Goal: Task Accomplishment & Management: Use online tool/utility

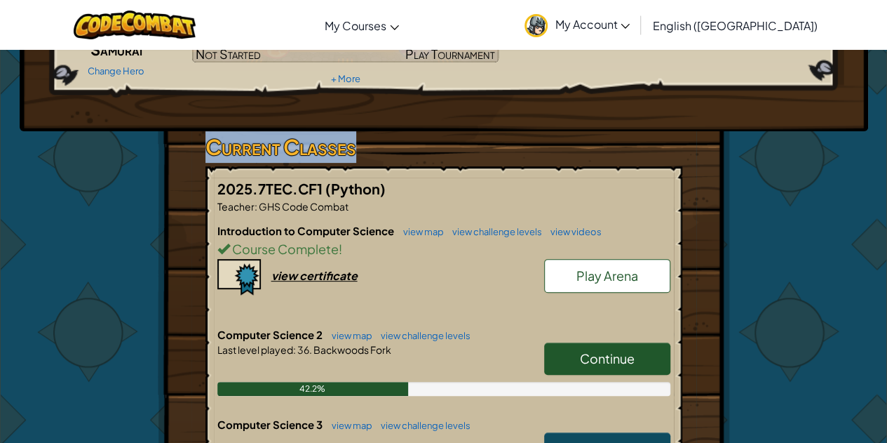
drag, startPoint x: 401, startPoint y: 128, endPoint x: 480, endPoint y: 180, distance: 94.2
click at [479, 168] on div "Hero : Hattori Samurai Change Hero Player : [PERSON_NAME] CS2 Level 26: Forest …" at bounding box center [444, 307] width 572 height 829
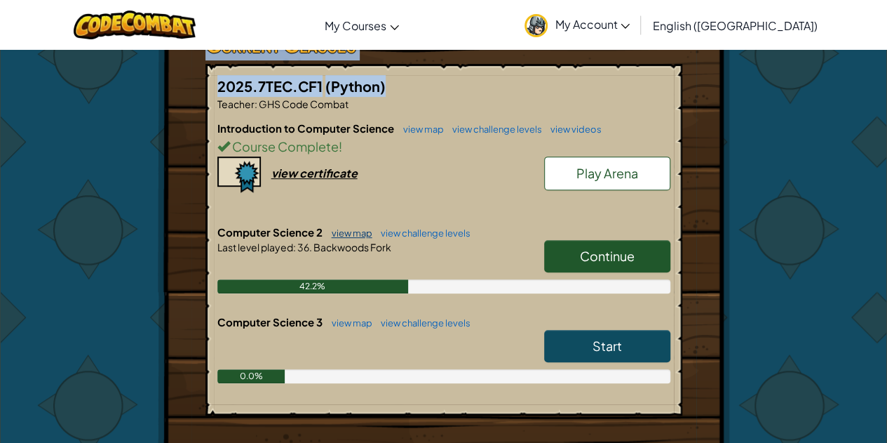
scroll to position [269, 0]
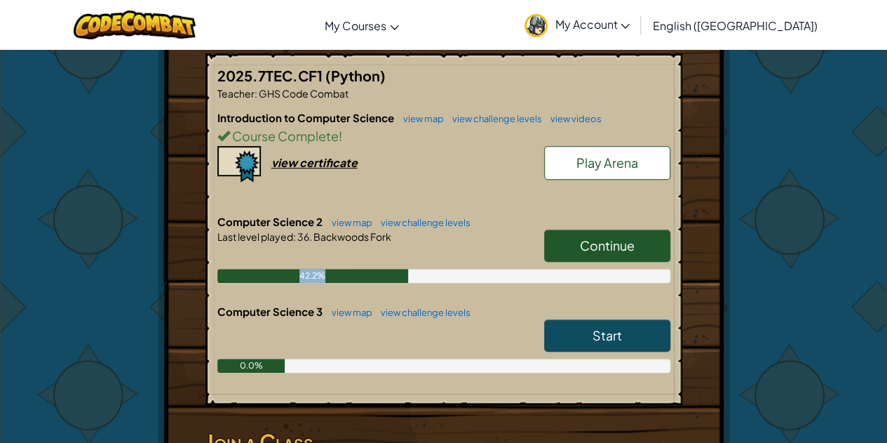
drag, startPoint x: 366, startPoint y: 274, endPoint x: 471, endPoint y: 264, distance: 105.7
click at [469, 264] on div "Computer Science 2 view map view challenge levels Continue Last level played : …" at bounding box center [443, 259] width 453 height 90
click at [560, 239] on link "Continue" at bounding box center [607, 245] width 126 height 32
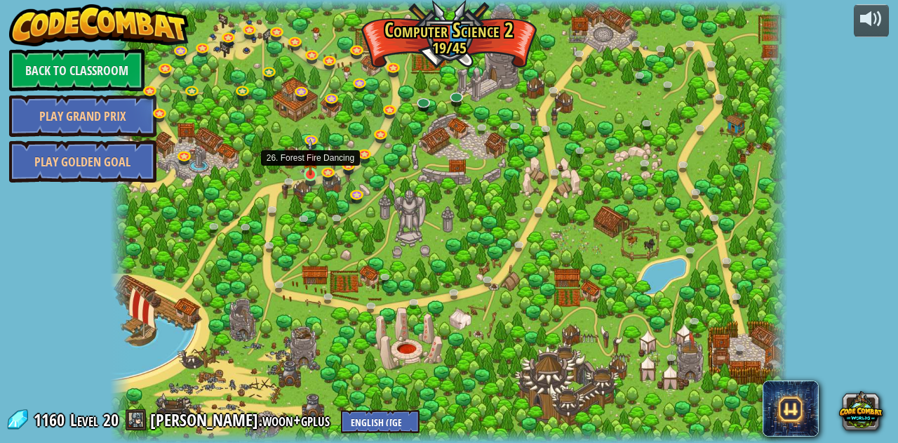
click at [313, 172] on img at bounding box center [310, 157] width 16 height 36
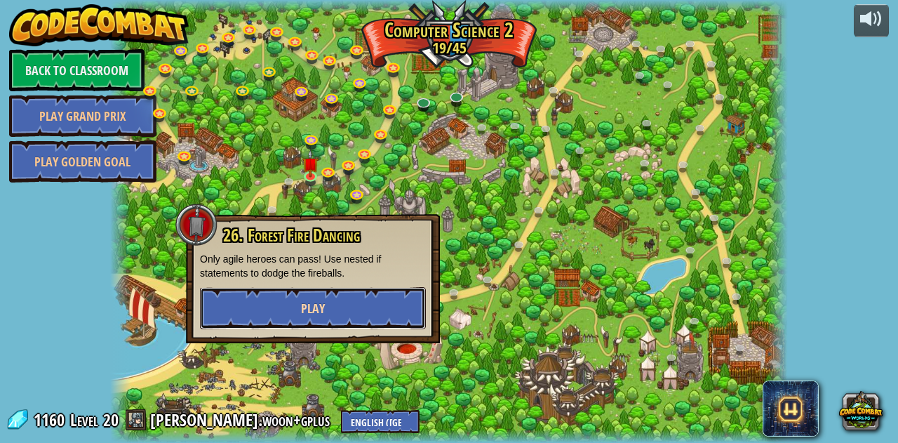
click at [323, 315] on span "Play" at bounding box center [313, 309] width 24 height 18
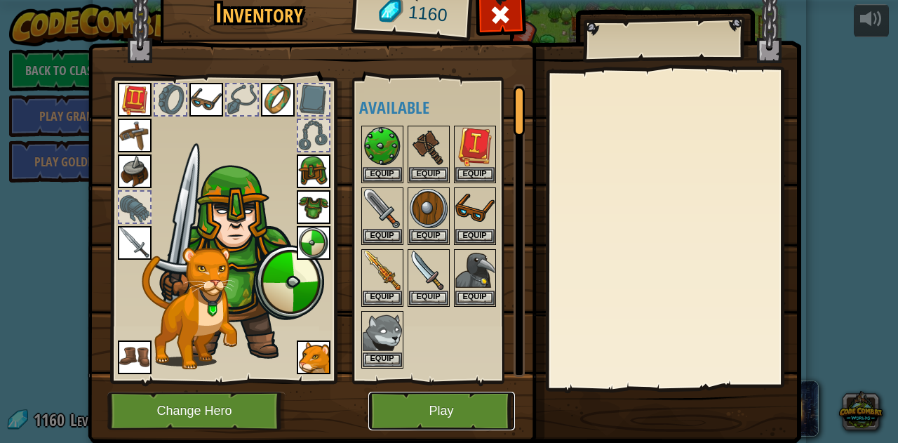
click at [389, 401] on button "Play" at bounding box center [441, 410] width 147 height 39
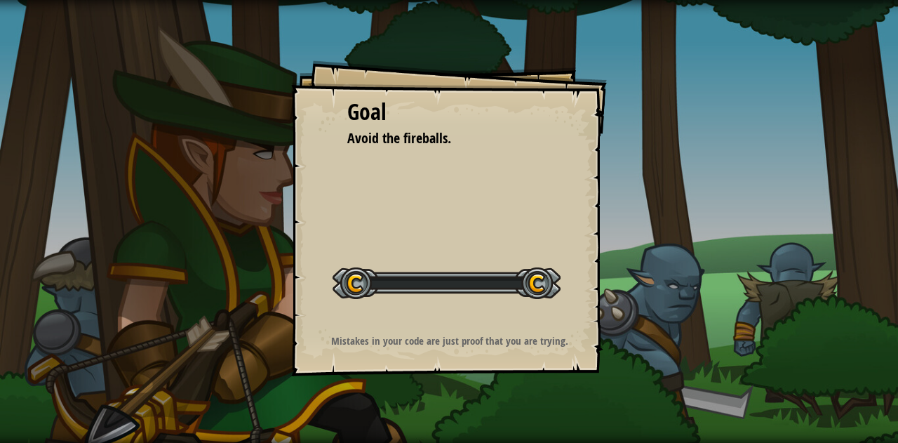
click at [275, 74] on div "Goal Avoid the fireballs. Start Level Error loading from server. Try refreshing…" at bounding box center [449, 221] width 898 height 443
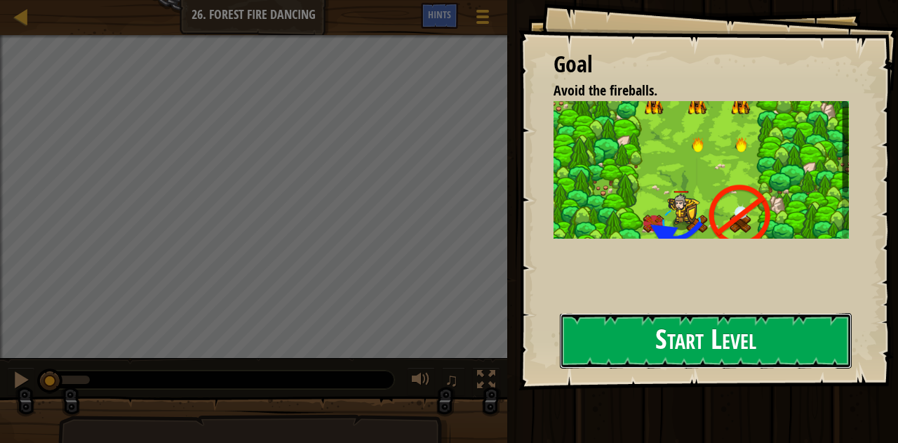
click at [672, 337] on button "Start Level" at bounding box center [706, 340] width 293 height 55
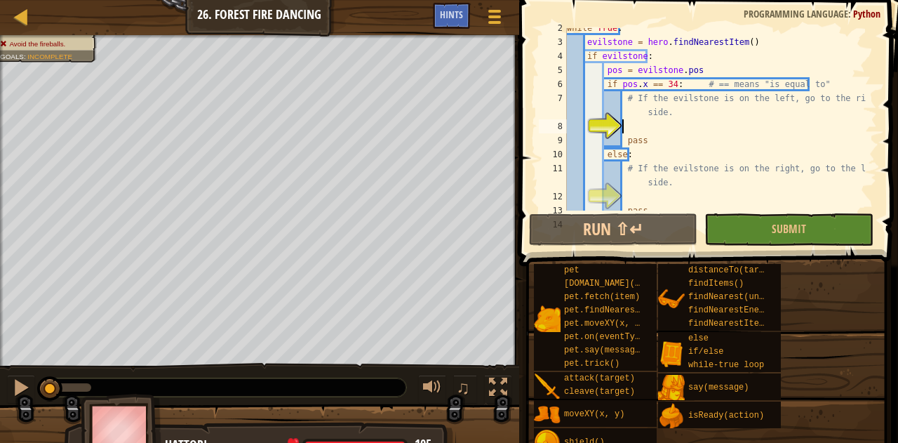
scroll to position [35, 0]
click at [704, 160] on div "while True : evilstone = hero . findNearestItem ( ) if evilstone : pos = evilst…" at bounding box center [715, 126] width 302 height 210
click at [617, 80] on div "while True : evilstone = hero . findNearestItem ( ) if evilstone : pos = evilst…" at bounding box center [715, 126] width 302 height 210
click at [681, 117] on div "while True : evilstone = hero . findNearestItem ( ) if evilstone : pos = evilst…" at bounding box center [715, 126] width 302 height 210
type textarea "# If the evilstone is on the left, go to the right side."
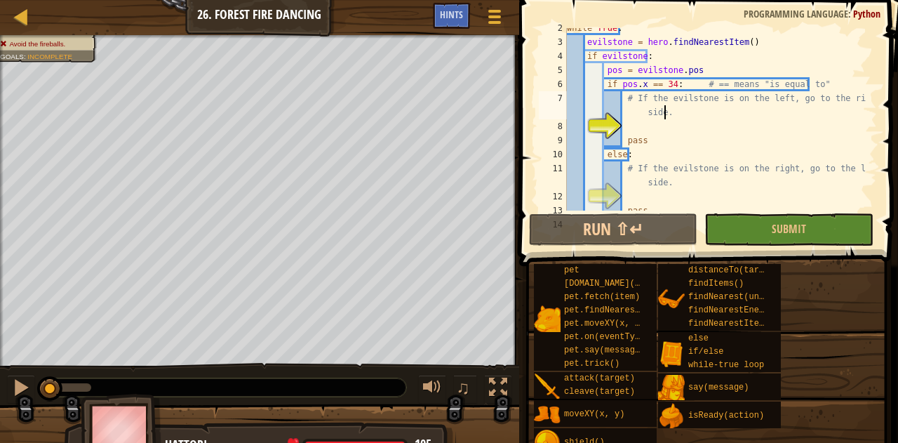
click at [681, 117] on div "while True : evilstone = hero . findNearestItem ( ) if evilstone : pos = evilst…" at bounding box center [715, 126] width 302 height 210
click at [642, 126] on div "while True : evilstone = hero . findNearestItem ( ) if evilstone : pos = evilst…" at bounding box center [715, 126] width 302 height 210
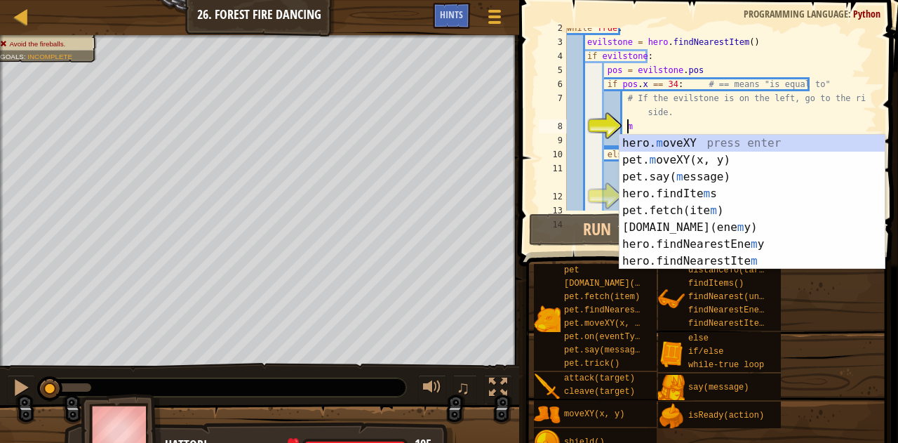
scroll to position [6, 4]
click at [643, 128] on div "while True : evilstone = hero . findNearestItem ( ) if evilstone : pos = evilst…" at bounding box center [715, 126] width 302 height 210
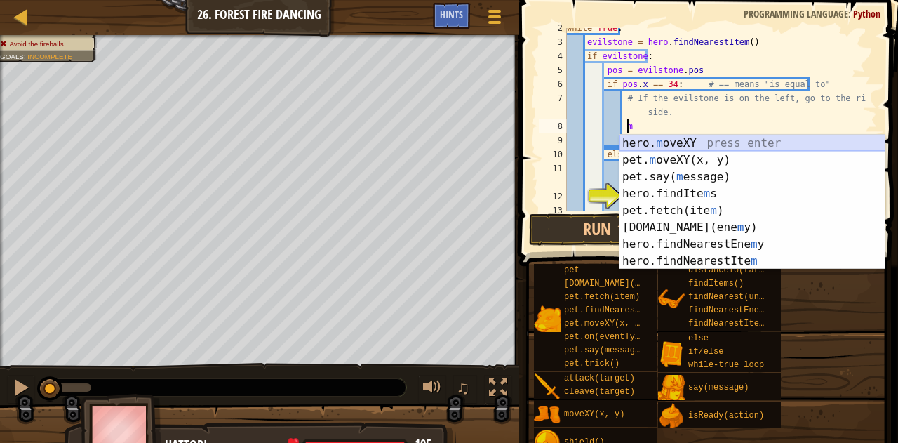
click at [658, 145] on div "hero. m oveXY press enter pet. m oveXY(x, y) press enter pet.say( m essage) pre…" at bounding box center [752, 219] width 266 height 168
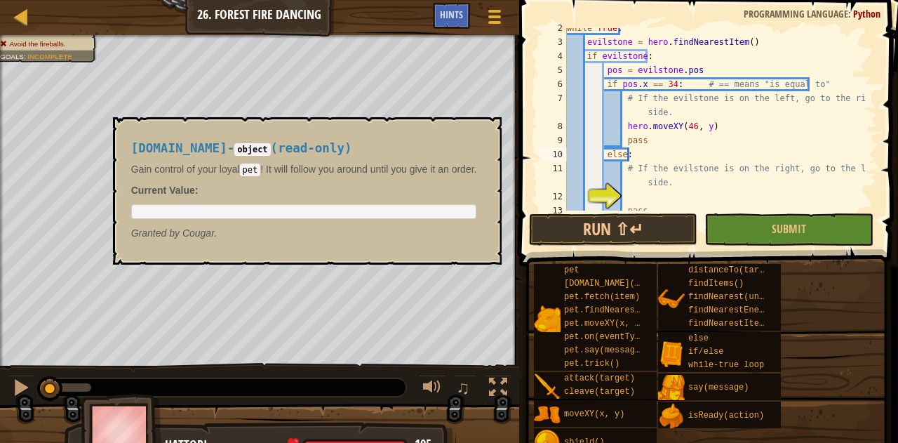
scroll to position [6, 6]
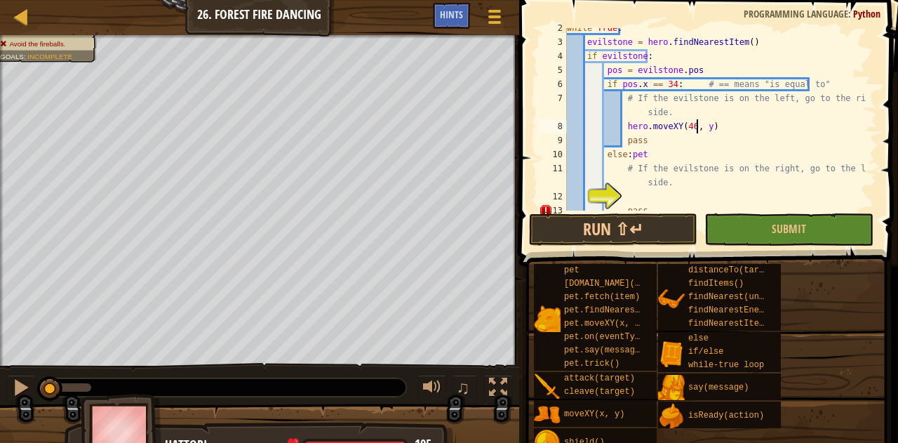
click at [696, 131] on div "while True : evilstone = hero . findNearestItem ( ) if evilstone : pos = evilst…" at bounding box center [715, 126] width 302 height 210
click at [647, 152] on div "while True : evilstone = hero . findNearestItem ( ) if evilstone : pos = evilst…" at bounding box center [715, 126] width 302 height 210
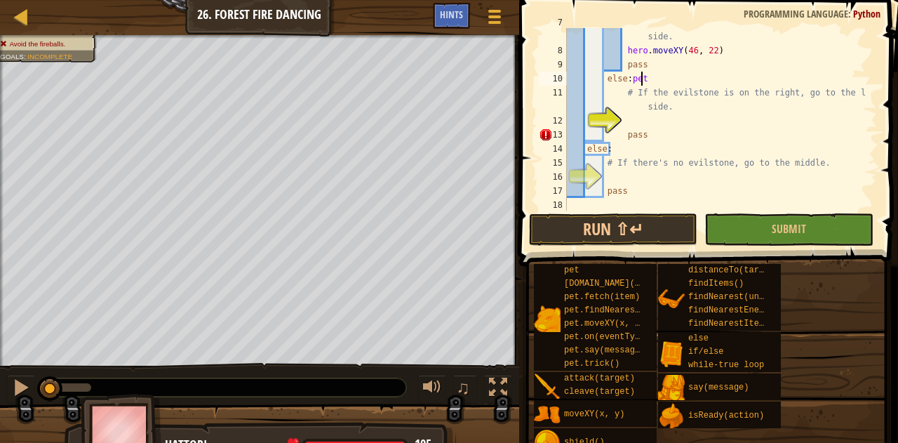
scroll to position [111, 0]
click at [629, 128] on div "# If the evilstone is on the left, go to the right side. hero . moveXY ( 46 , 2…" at bounding box center [715, 127] width 302 height 225
type textarea "pass"
click at [630, 122] on div "# If the evilstone is on the left, go to the right side. hero . moveXY ( 46 , 2…" at bounding box center [715, 127] width 302 height 225
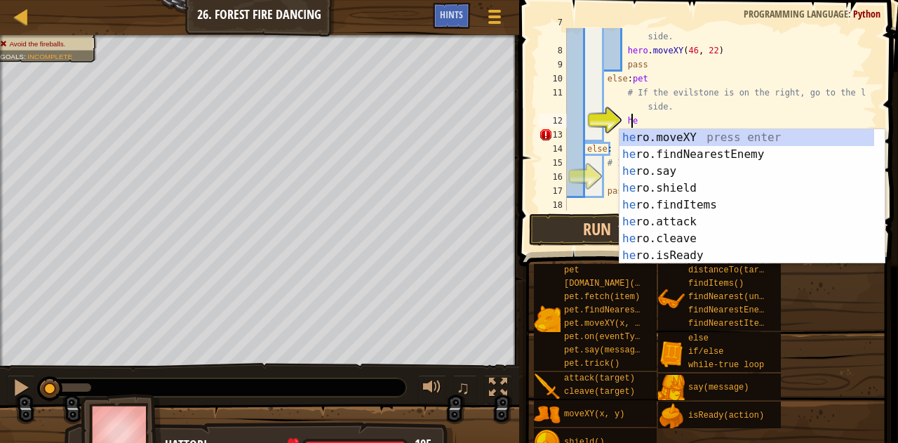
scroll to position [6, 4]
click at [660, 133] on div "he ro.moveXY press enter he ro.findNearestEnemy press enter he ro.say press ent…" at bounding box center [746, 213] width 255 height 168
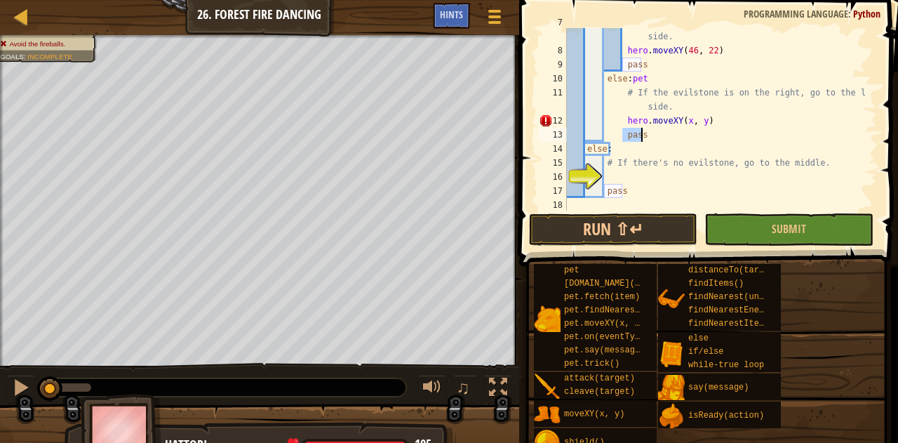
click at [662, 133] on div "# If the evilstone is on the left, go to the right side. hero . moveXY ( 46 , 2…" at bounding box center [715, 127] width 302 height 225
click at [683, 122] on div "# If the evilstone is on the left, go to the right side. hero . moveXY ( 46 , 2…" at bounding box center [715, 127] width 302 height 225
click at [699, 125] on div "# If the evilstone is on the left, go to the right side. hero . moveXY ( 46 , 2…" at bounding box center [715, 127] width 302 height 225
type textarea "hero.moveXY(34, 22)"
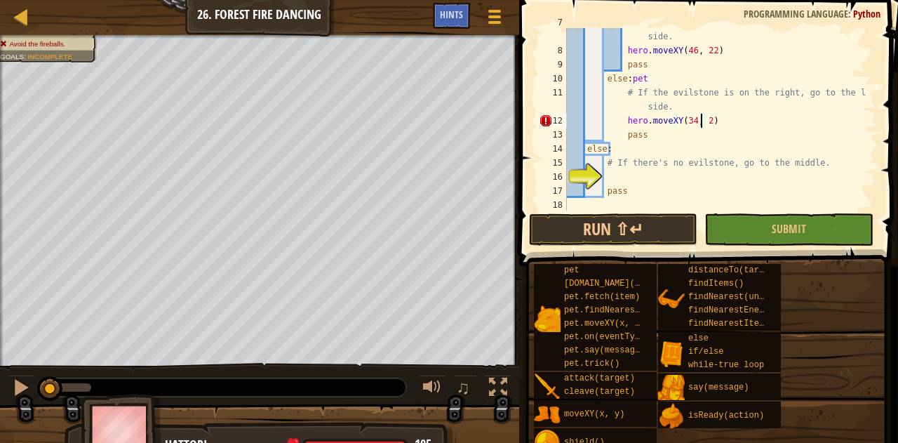
scroll to position [6, 11]
click at [699, 125] on div "# If the evilstone is on the left, go to the right side. hero . moveXY ( 46 , 2…" at bounding box center [715, 127] width 302 height 225
click at [623, 182] on div "# If the evilstone is on the left, go to the right side. hero . moveXY ( 46 , 2…" at bounding box center [715, 127] width 302 height 225
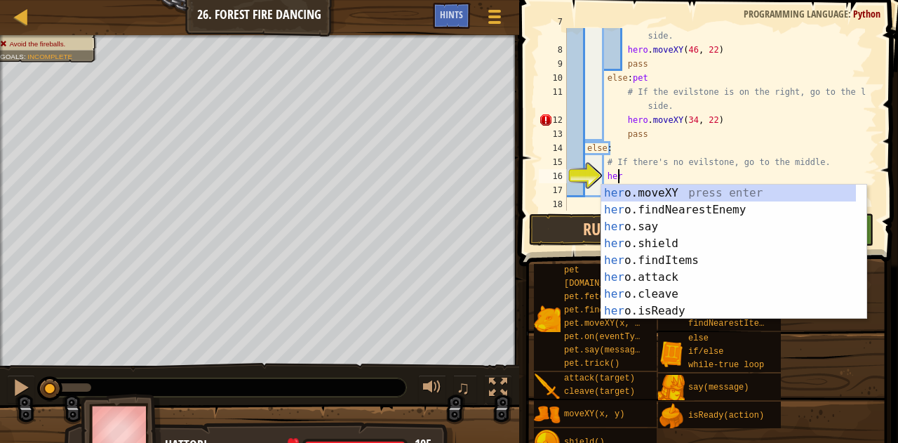
scroll to position [6, 4]
click at [666, 187] on div "her o.moveXY press enter her o.findNearestEnemy press enter her o.say press ent…" at bounding box center [728, 269] width 255 height 168
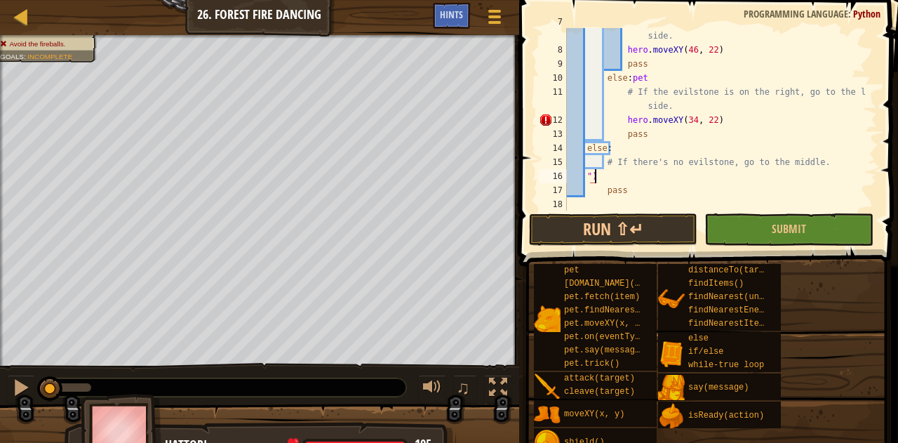
click at [744, 177] on div "# If the evilstone is on the left, go to the right side. hero . moveXY ( 46 , 2…" at bounding box center [715, 127] width 302 height 225
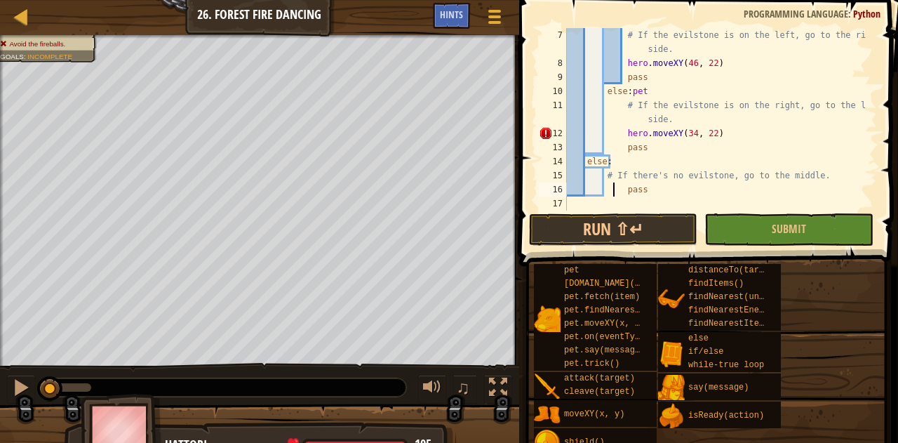
click at [613, 189] on div "# If the evilstone is on the left, go to the right side. hero . moveXY ( 46 , 2…" at bounding box center [715, 140] width 302 height 225
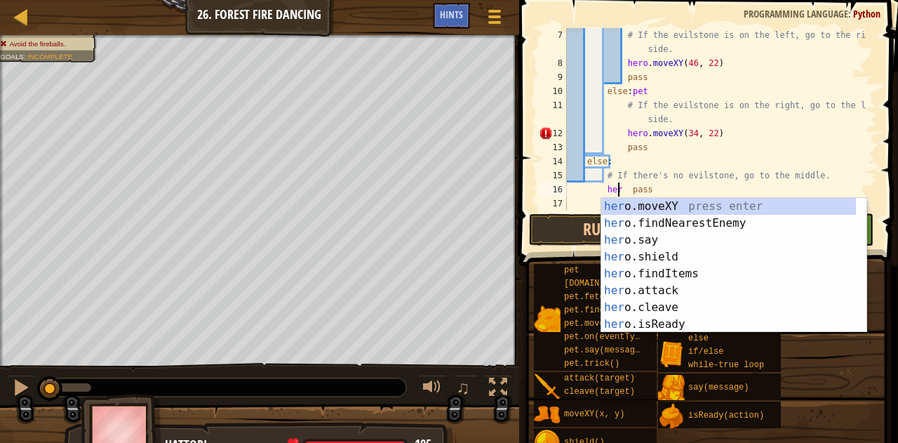
scroll to position [6, 4]
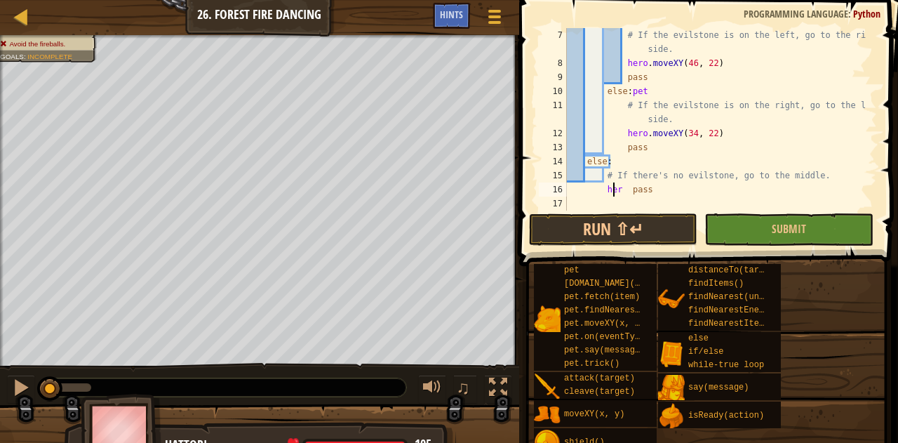
drag, startPoint x: 613, startPoint y: 189, endPoint x: 619, endPoint y: 195, distance: 7.9
click at [617, 193] on div "# If the evilstone is on the left, go to the right side. hero . moveXY ( 46 , 2…" at bounding box center [715, 140] width 302 height 225
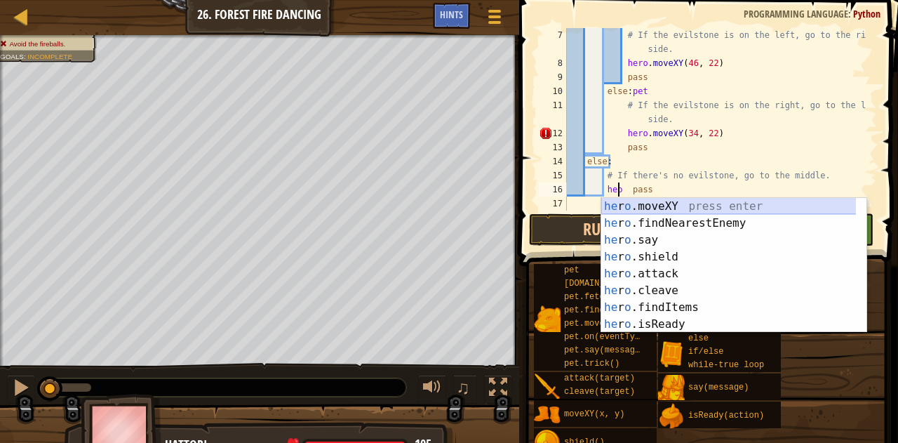
click at [634, 206] on div "he r o .moveXY press enter he r o .findNearestEnemy press enter he r o .say pre…" at bounding box center [728, 282] width 255 height 168
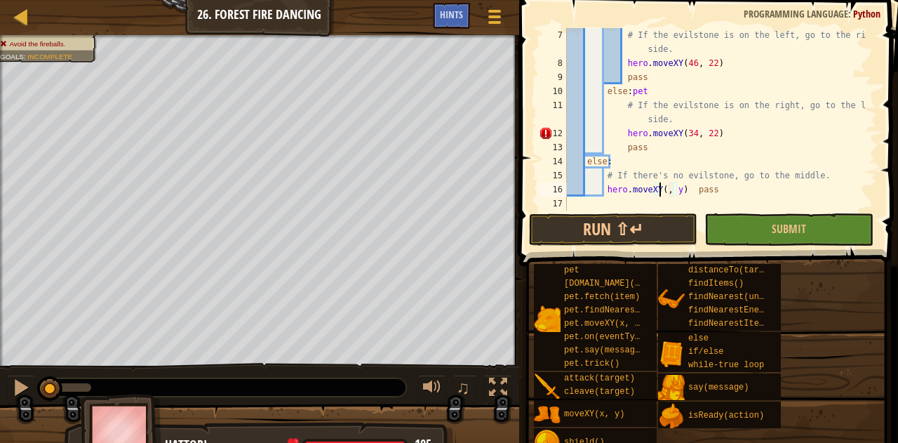
scroll to position [6, 8]
click at [681, 192] on div "# If the evilstone is on the left, go to the right side. hero . moveXY ( 46 , 2…" at bounding box center [715, 140] width 302 height 225
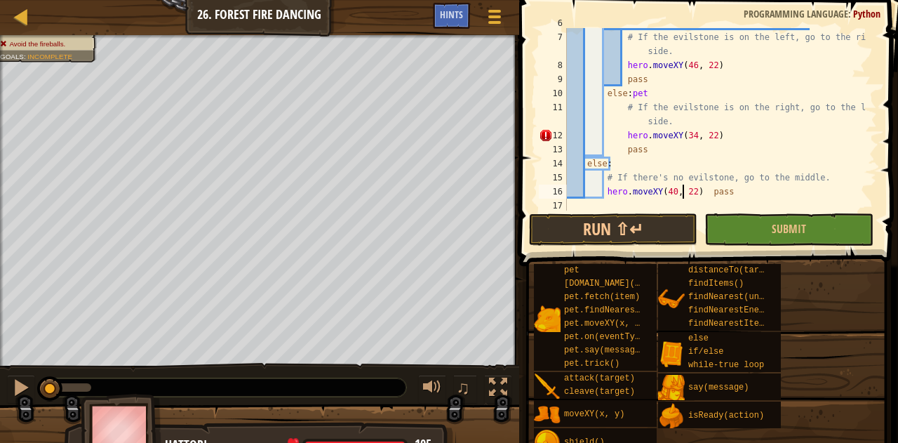
scroll to position [98, 0]
click at [616, 129] on div "# If the evilstone is on the left, go to the right side. hero . moveXY ( 46 , 2…" at bounding box center [715, 140] width 302 height 225
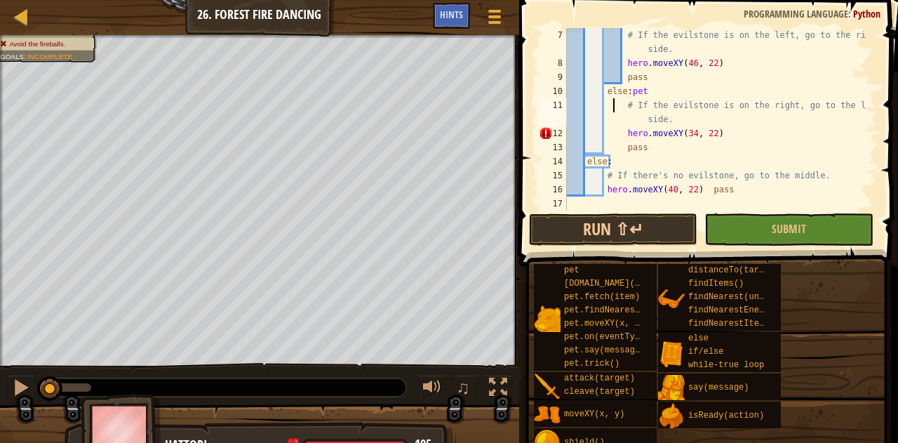
click at [615, 102] on div "# If the evilstone is on the left, go to the right side. hero . moveXY ( 46 , 2…" at bounding box center [715, 140] width 302 height 225
click at [615, 135] on div "# If the evilstone is on the left, go to the right side. hero . moveXY ( 46 , 2…" at bounding box center [715, 140] width 302 height 225
click at [619, 107] on div "# If the evilstone is on the left, go to the right side. hero . moveXY ( 46 , 2…" at bounding box center [715, 140] width 302 height 225
click at [596, 100] on div "# If the evilstone is on the left, go to the right side. hero . moveXY ( 46 , 2…" at bounding box center [715, 140] width 302 height 225
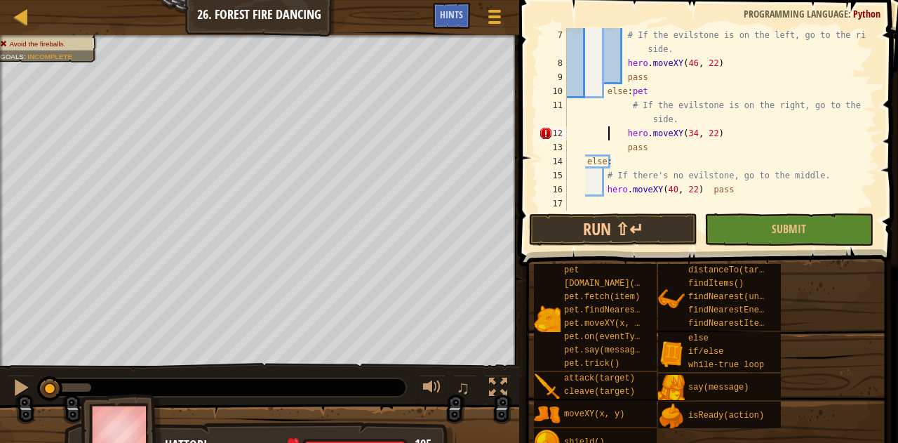
click at [609, 136] on div "# If the evilstone is on the left, go to the right side. hero . moveXY ( 46 , 2…" at bounding box center [715, 140] width 302 height 225
click at [584, 227] on button "Run ⇧↵" at bounding box center [613, 229] width 168 height 32
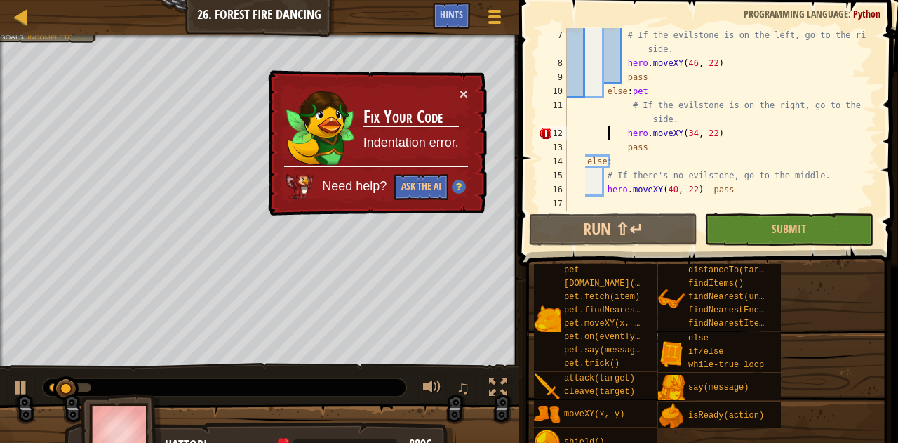
click at [608, 140] on div "# If the evilstone is on the left, go to the right side. hero . moveXY ( 46 , 2…" at bounding box center [715, 140] width 302 height 225
click at [626, 130] on div "# If the evilstone is on the left, go to the right side. hero . moveXY ( 46 , 2…" at bounding box center [715, 140] width 302 height 225
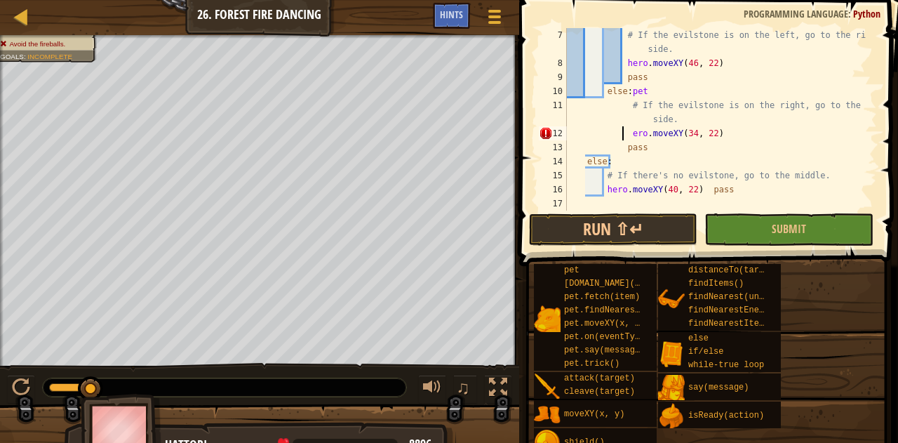
click at [628, 131] on div "# If the evilstone is on the left, go to the right side. hero . moveXY ( 46 , 2…" at bounding box center [715, 140] width 302 height 225
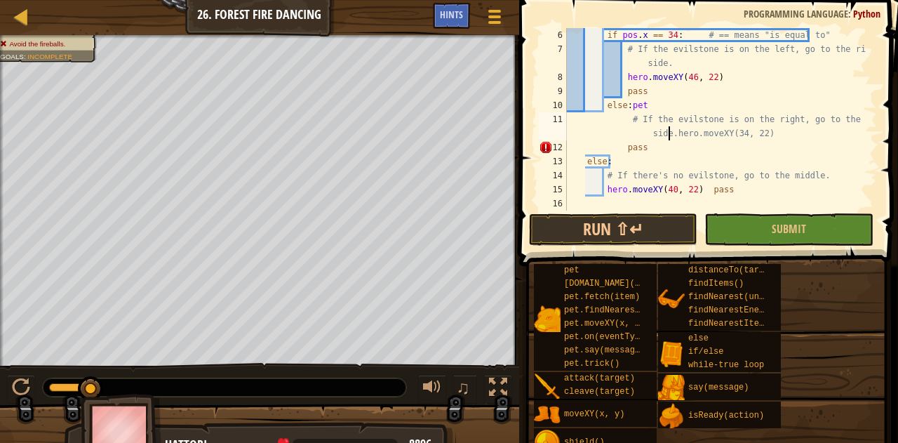
scroll to position [84, 0]
click at [628, 131] on div "if pos . x == 34 : # == means "is equal to" # If the evilstone is on the left, …" at bounding box center [715, 133] width 302 height 210
click at [615, 134] on div "if pos . x == 34 : # == means "is equal to" # If the evilstone is on the left, …" at bounding box center [715, 133] width 302 height 210
type textarea "leftsidhero.moveXY(34, 22)"
click at [615, 134] on div "if pos . x == 34 : # == means "is equal to" # If the evilstone is on the left, …" at bounding box center [715, 133] width 302 height 210
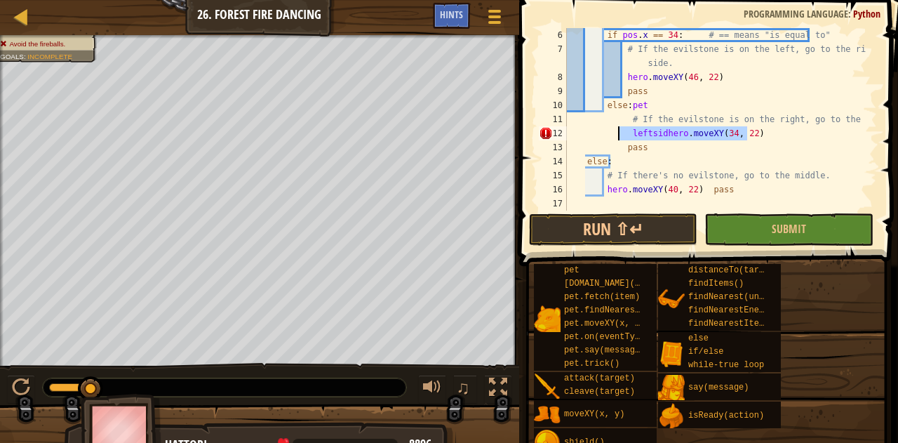
drag, startPoint x: 746, startPoint y: 135, endPoint x: 619, endPoint y: 131, distance: 127.7
click at [619, 131] on div "if pos . x == 34 : # == means "is equal to" # If the evilstone is on the left, …" at bounding box center [715, 133] width 302 height 210
drag, startPoint x: 619, startPoint y: 131, endPoint x: 664, endPoint y: 131, distance: 45.6
click at [664, 131] on div "if pos . x == 34 : # == means "is equal to" # If the evilstone is on the left, …" at bounding box center [715, 133] width 302 height 210
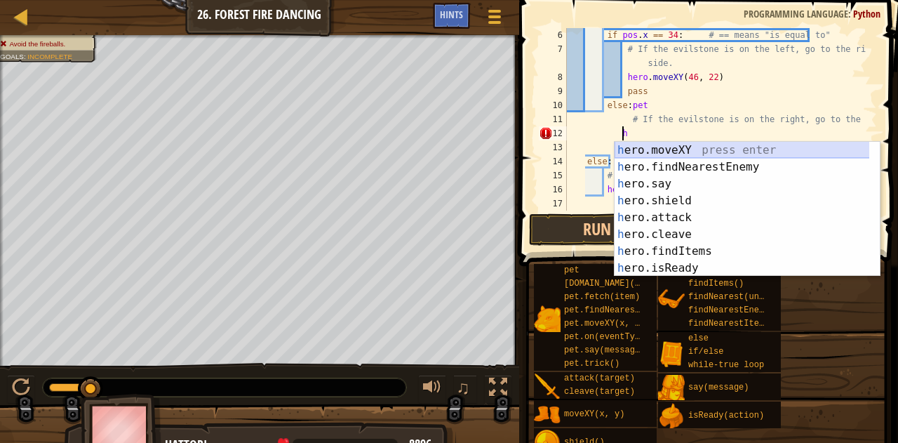
click at [659, 148] on div "h ero.moveXY press enter h ero.findNearestEnemy press enter h ero.say press ent…" at bounding box center [742, 226] width 255 height 168
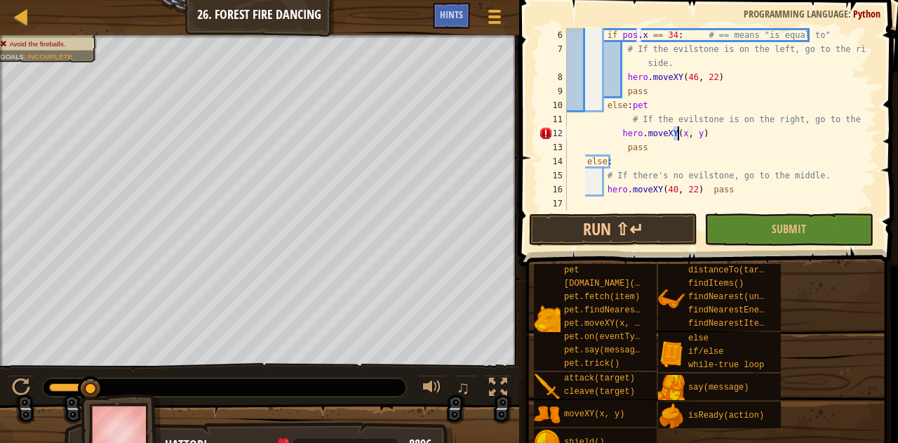
click at [610, 134] on div "if pos . x == 34 : # == means "is equal to" # If the evilstone is on the left, …" at bounding box center [715, 133] width 302 height 210
click at [681, 134] on div "if pos . x == 34 : # == means "is equal to" # If the evilstone is on the left, …" at bounding box center [715, 133] width 302 height 210
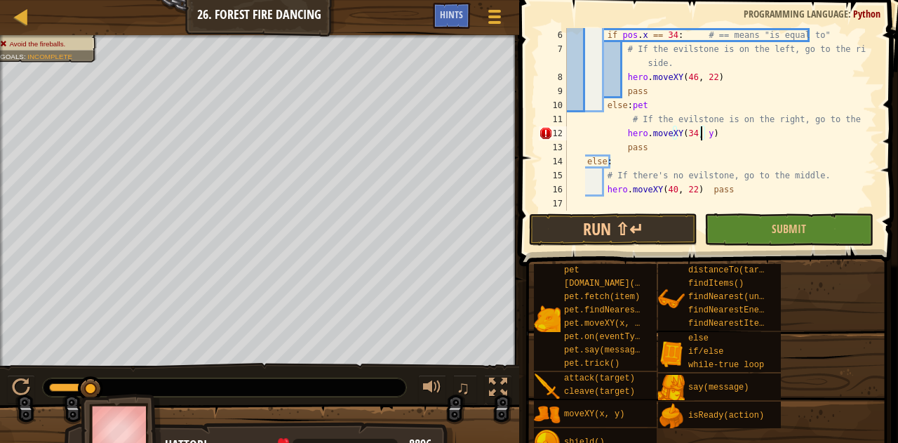
click at [699, 131] on div "if pos . x == 34 : # == means "is equal to" # If the evilstone is on the left, …" at bounding box center [715, 133] width 302 height 210
type textarea "hero.moveXY(34, 22)"
click at [755, 226] on button "Submit" at bounding box center [788, 229] width 168 height 32
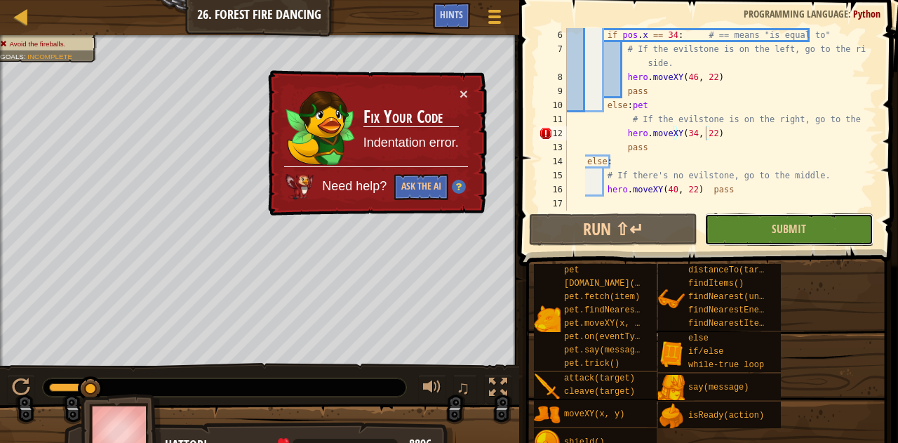
click at [755, 226] on button "Submit" at bounding box center [788, 229] width 168 height 32
